Goal: Task Accomplishment & Management: Manage account settings

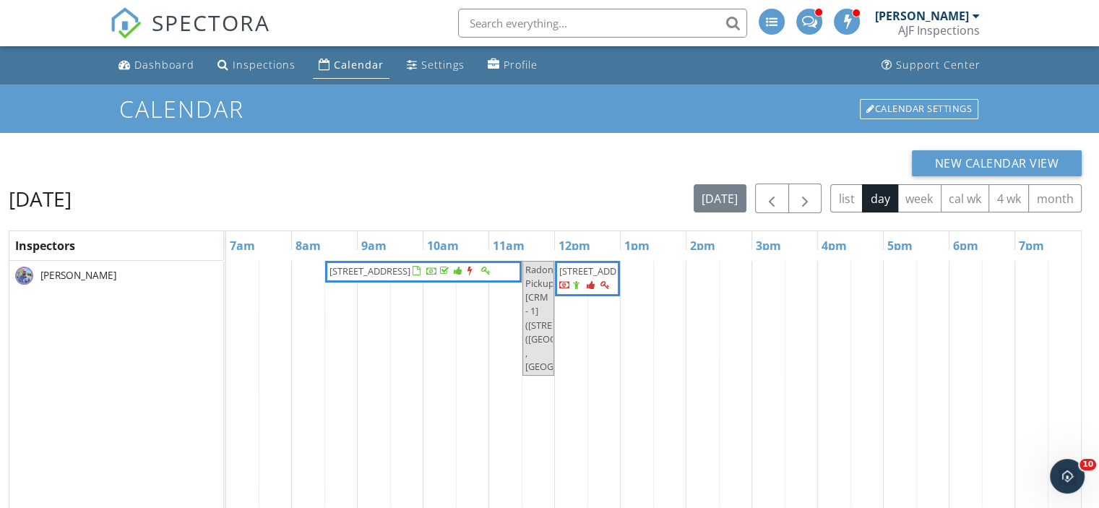
click at [610, 293] on span "8230 N Mockingbird Ln (RV) , Paradise Valley 85253" at bounding box center [587, 279] width 59 height 28
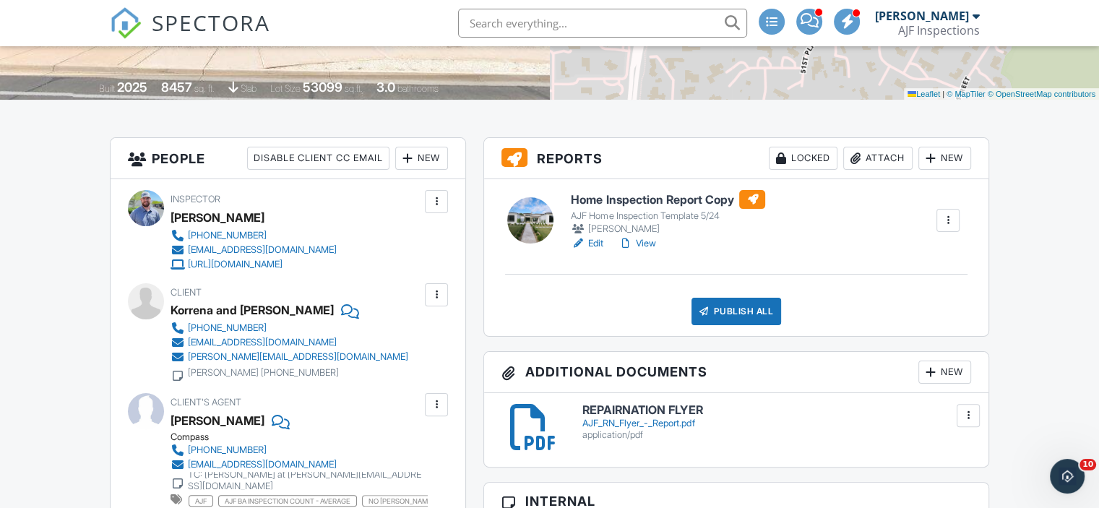
scroll to position [289, 0]
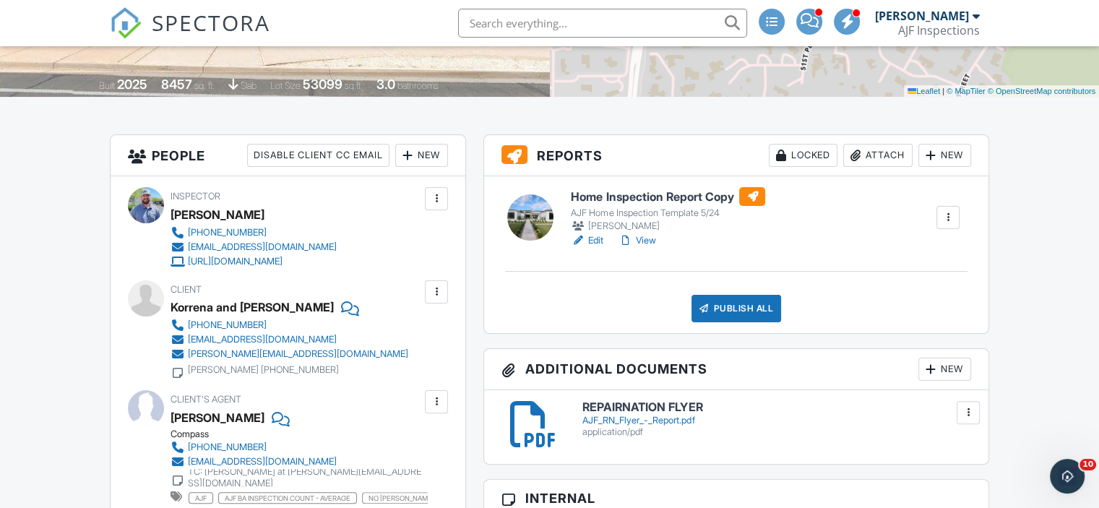
click at [646, 241] on link "View" at bounding box center [637, 240] width 38 height 14
